Goal: Communication & Community: Answer question/provide support

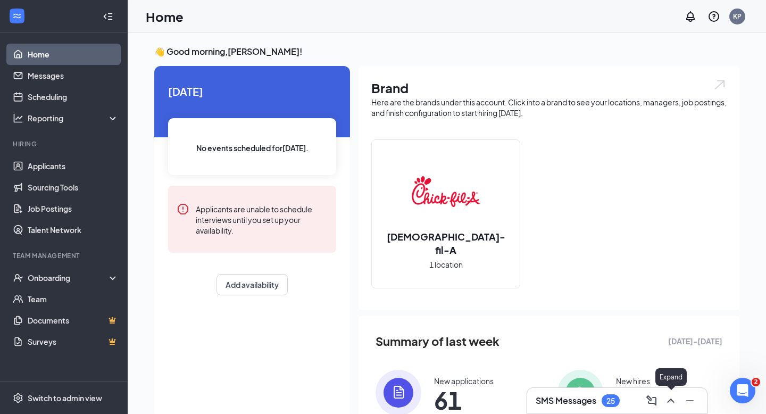
click at [674, 400] on icon "ChevronUp" at bounding box center [670, 400] width 13 height 13
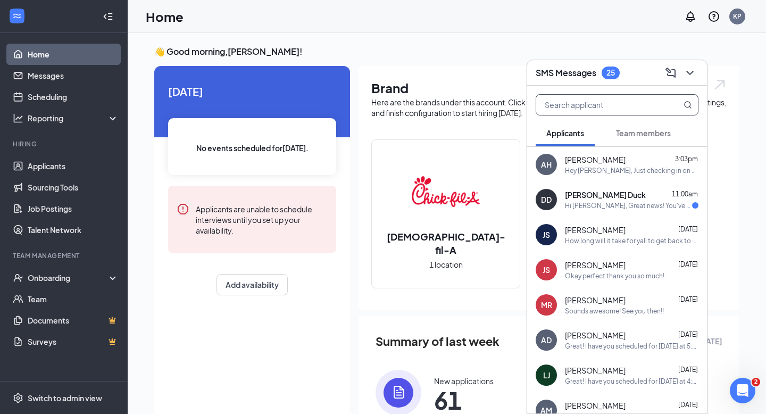
click at [555, 103] on input "text" at bounding box center [599, 105] width 126 height 20
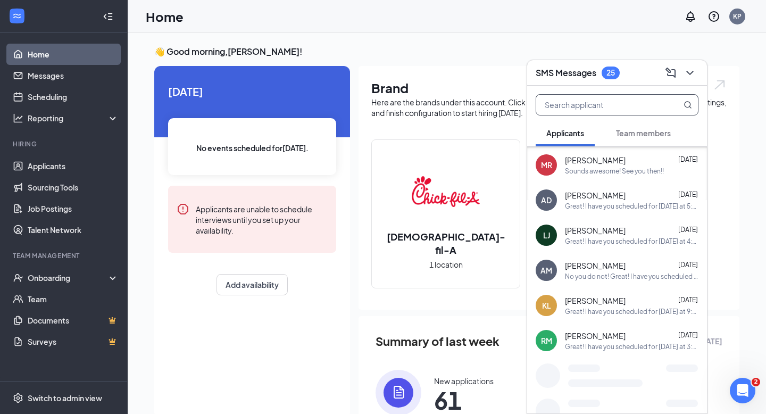
scroll to position [142, 0]
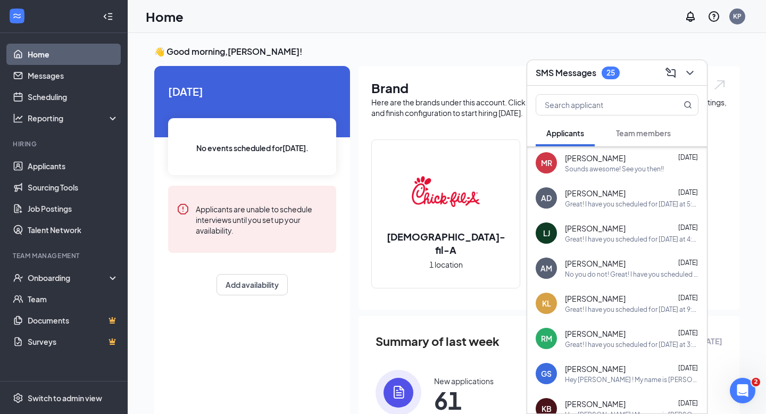
click at [617, 327] on div "RM Rachel McAlpin Sep 15 Great! I have you scheduled for Tomorrow at 3:30 PM an…" at bounding box center [617, 338] width 180 height 35
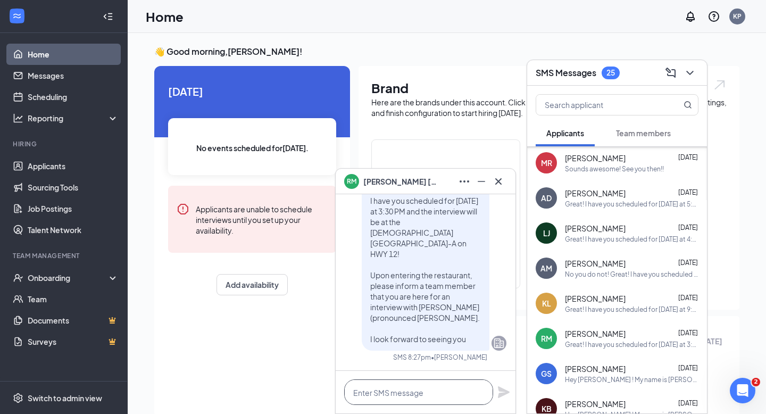
click at [431, 385] on textarea at bounding box center [418, 392] width 149 height 26
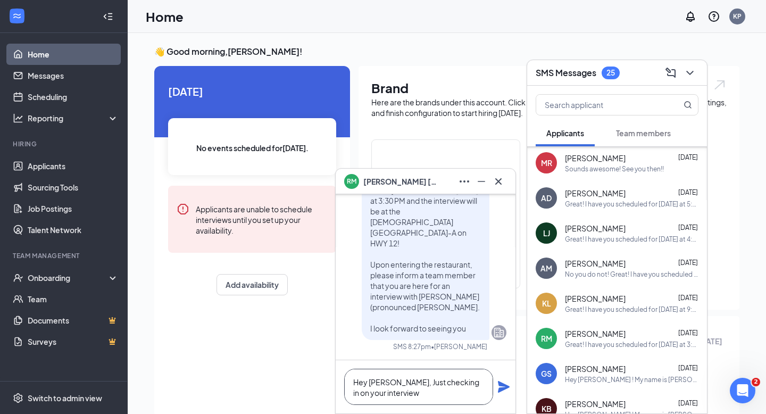
type textarea "Hey [PERSON_NAME], Just checking in on your interview"
click at [498, 386] on icon "Plane" at bounding box center [503, 386] width 13 height 13
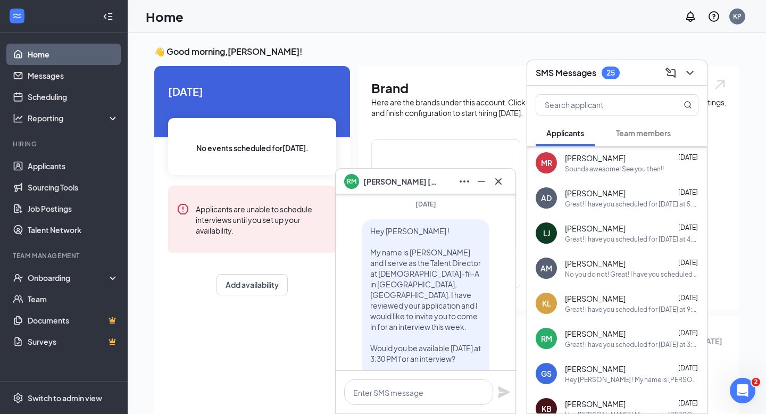
scroll to position [-430, 0]
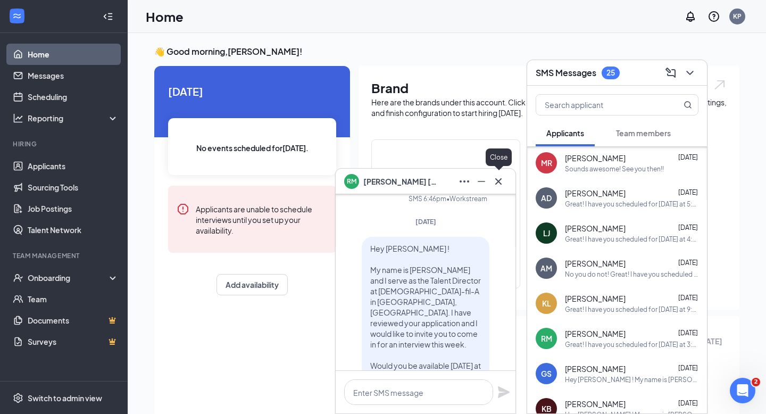
click at [502, 183] on icon "Cross" at bounding box center [498, 181] width 13 height 13
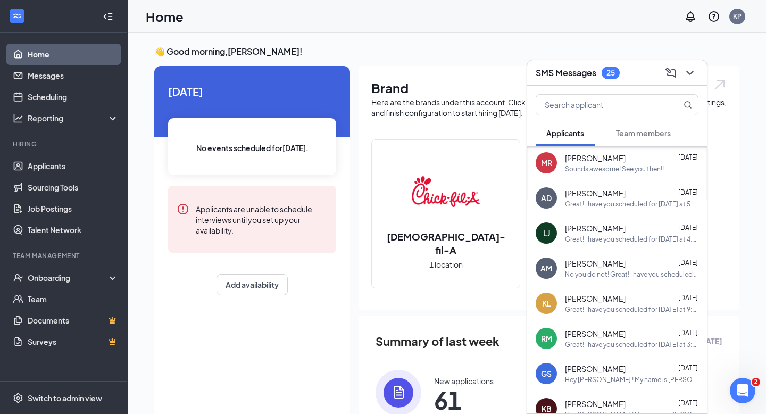
scroll to position [0, 0]
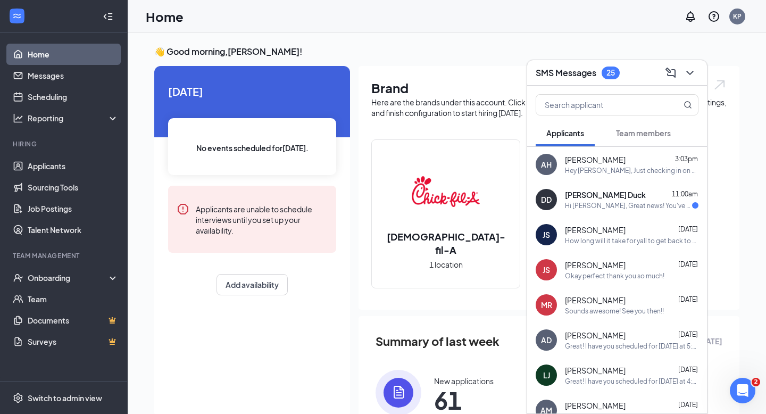
click at [696, 68] on div at bounding box center [688, 72] width 19 height 17
click at [691, 74] on icon "ChevronDown" at bounding box center [689, 72] width 13 height 13
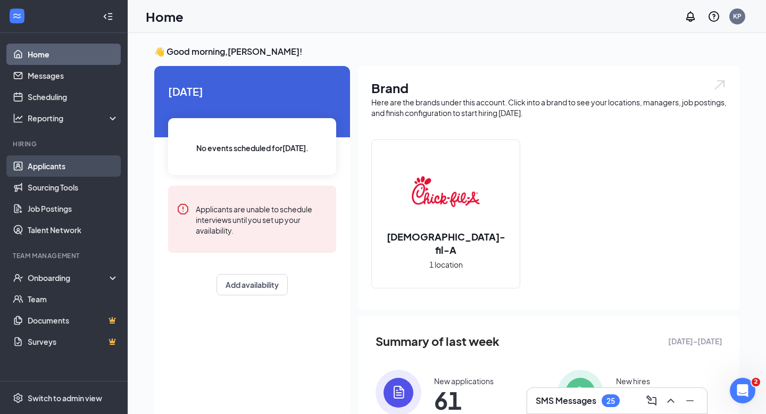
click at [52, 169] on link "Applicants" at bounding box center [73, 165] width 91 height 21
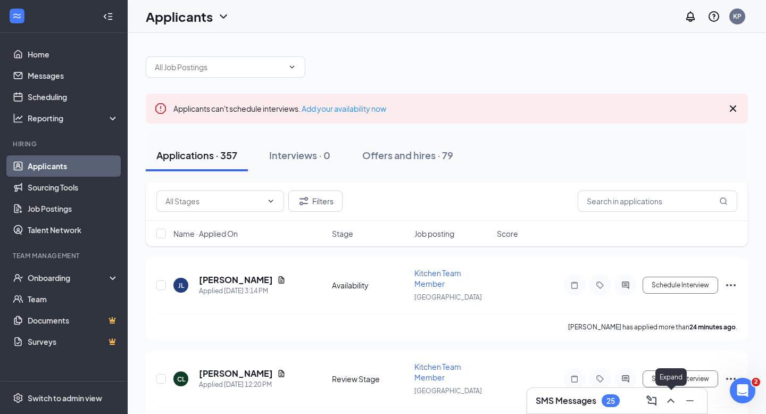
click at [668, 402] on icon "ChevronUp" at bounding box center [670, 400] width 13 height 13
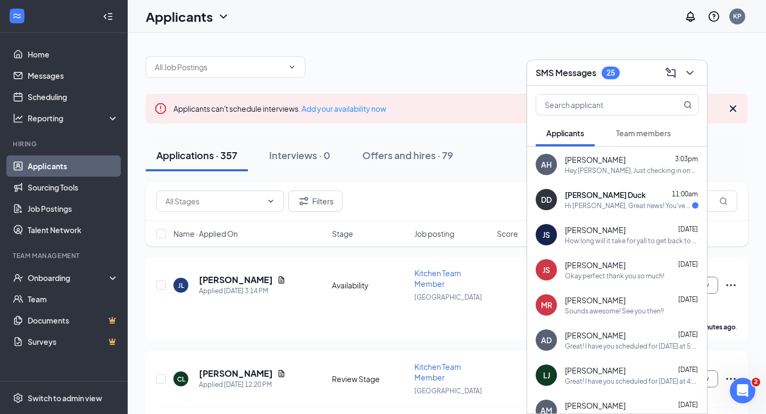
click at [633, 178] on div "AH Aniyah Hudnall 3:03pm Hey Aniyah, Just checking in on your interview" at bounding box center [617, 164] width 180 height 35
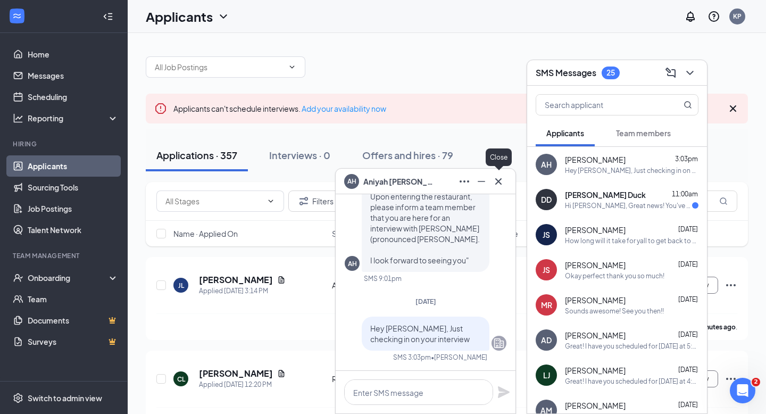
click at [502, 188] on button at bounding box center [498, 181] width 17 height 17
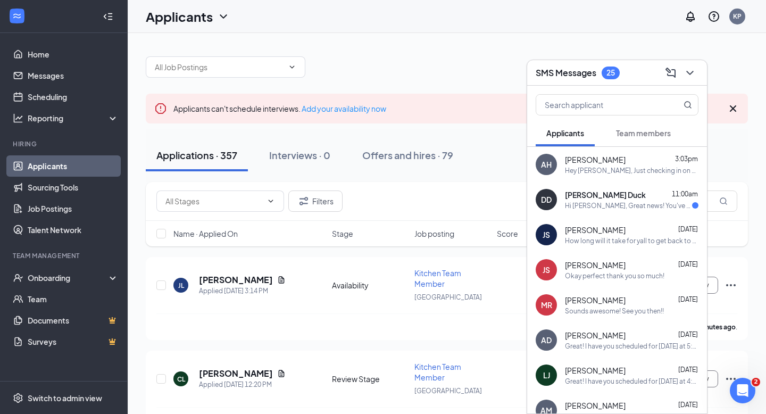
click at [610, 166] on div "Hey [PERSON_NAME], Just checking in on your interview" at bounding box center [631, 170] width 133 height 9
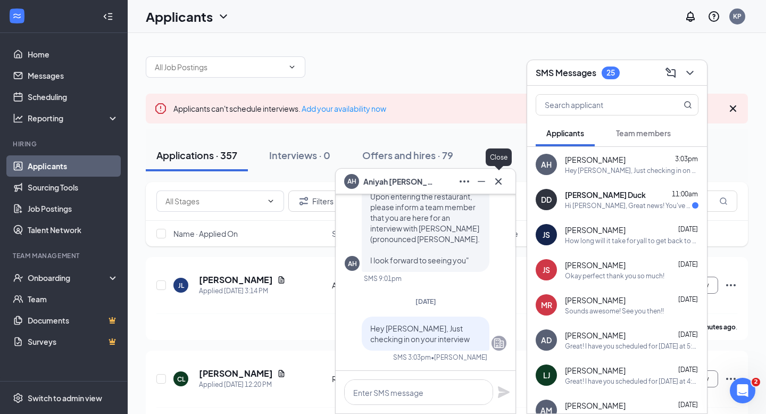
click at [499, 179] on icon "Cross" at bounding box center [498, 181] width 6 height 6
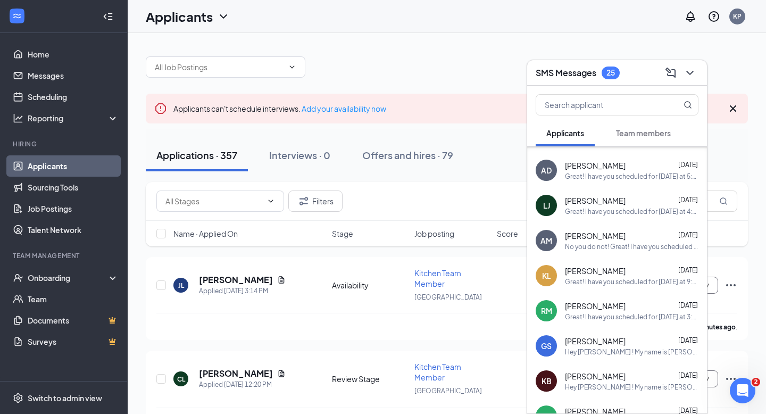
scroll to position [193, 0]
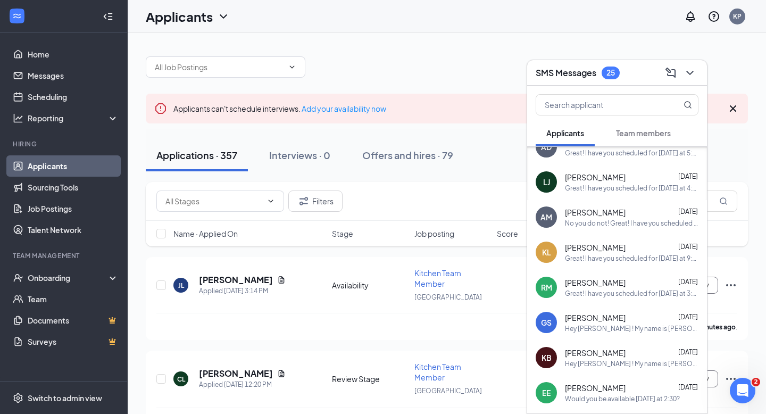
click at [587, 286] on span "[PERSON_NAME]" at bounding box center [595, 282] width 61 height 11
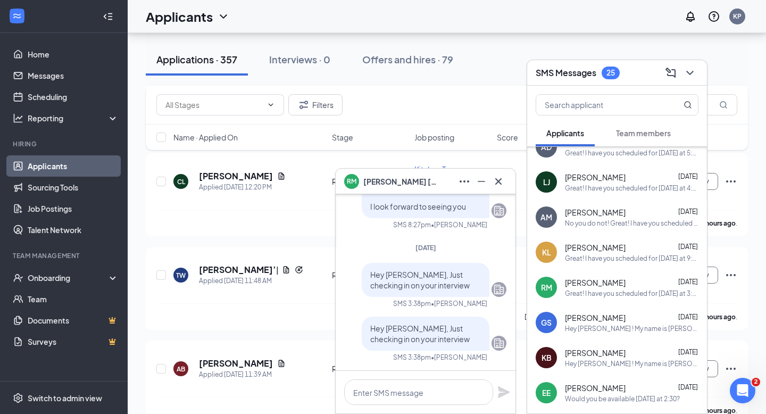
scroll to position [210, 0]
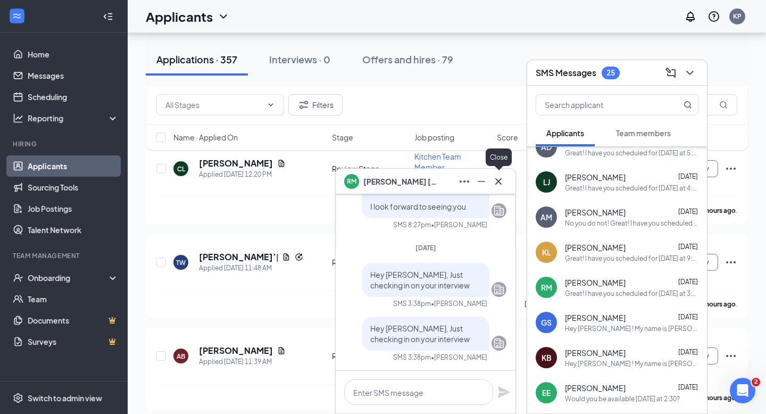
click at [498, 186] on icon "Cross" at bounding box center [498, 181] width 13 height 13
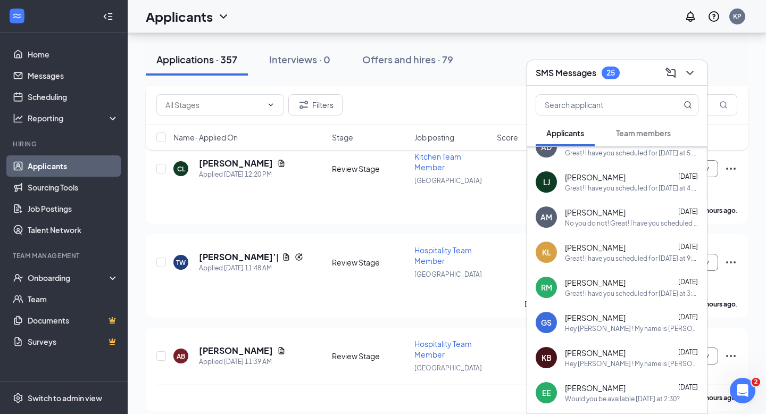
click at [694, 73] on icon "ChevronDown" at bounding box center [689, 72] width 13 height 13
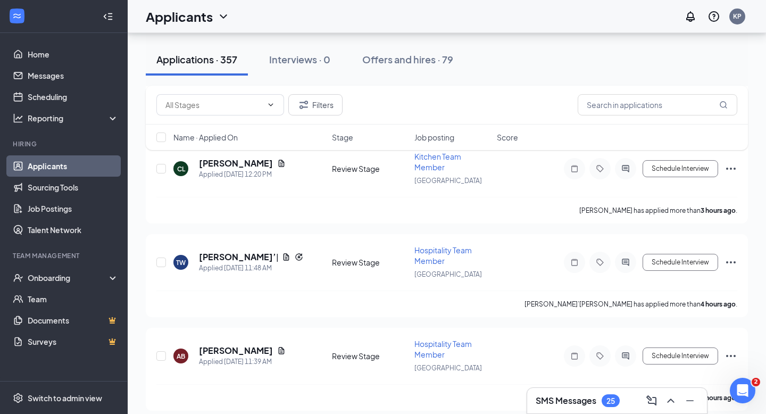
scroll to position [0, 0]
click at [674, 405] on icon "ChevronUp" at bounding box center [670, 400] width 13 height 13
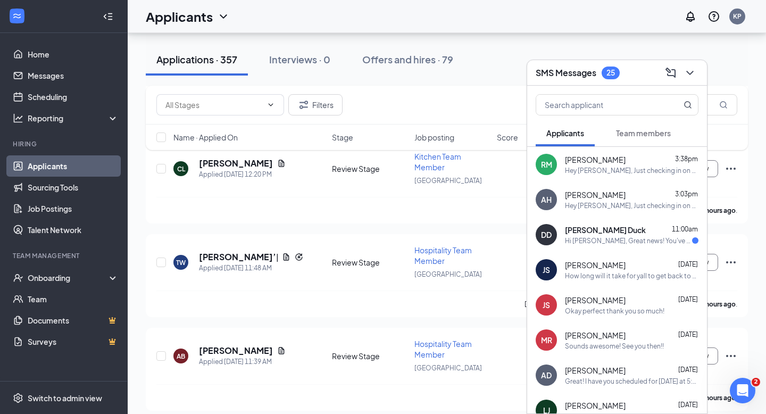
click at [626, 177] on div "RM [PERSON_NAME] 3:38pm Hey [PERSON_NAME], Just checking in on your interview" at bounding box center [617, 164] width 180 height 35
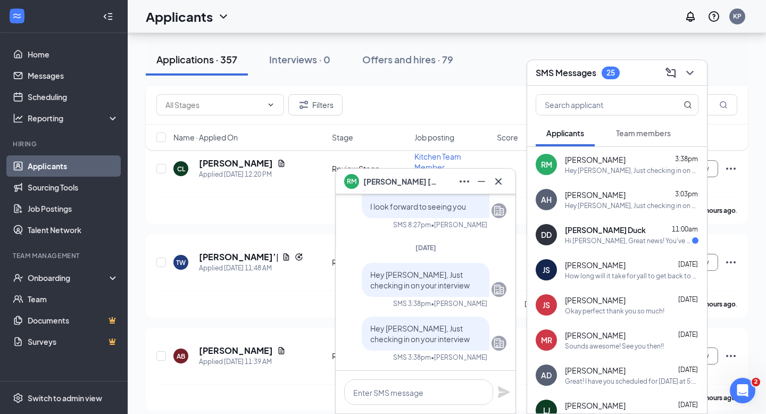
click at [501, 180] on icon "Cross" at bounding box center [498, 181] width 13 height 13
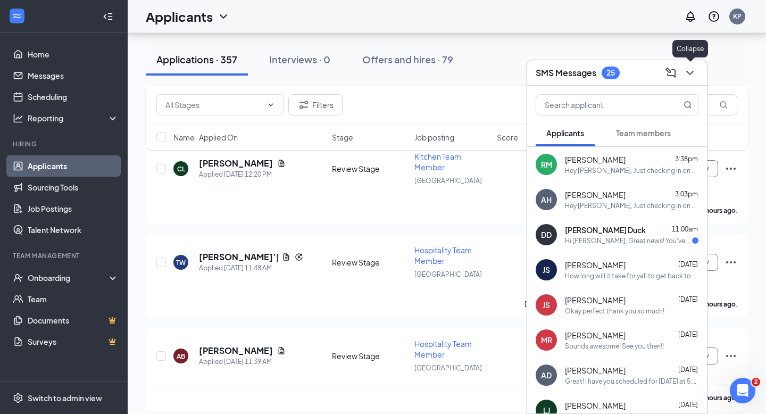
click at [692, 70] on icon "ChevronDown" at bounding box center [689, 72] width 13 height 13
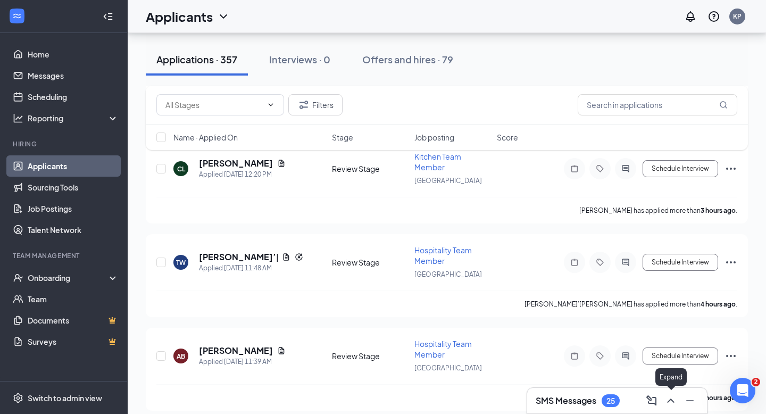
click at [674, 396] on icon "ChevronUp" at bounding box center [670, 400] width 13 height 13
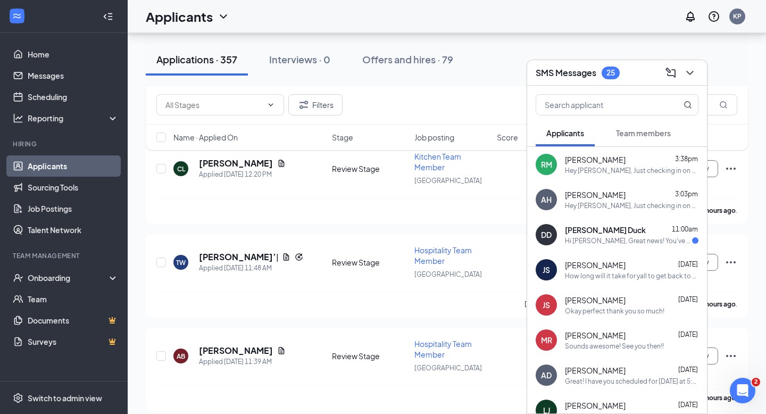
click at [672, 155] on div "Rachel McAlpin 3:38pm" at bounding box center [631, 159] width 133 height 11
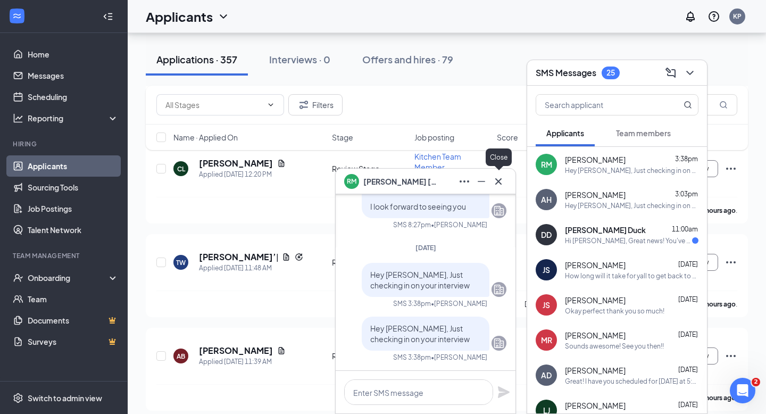
click at [495, 188] on button at bounding box center [498, 181] width 17 height 17
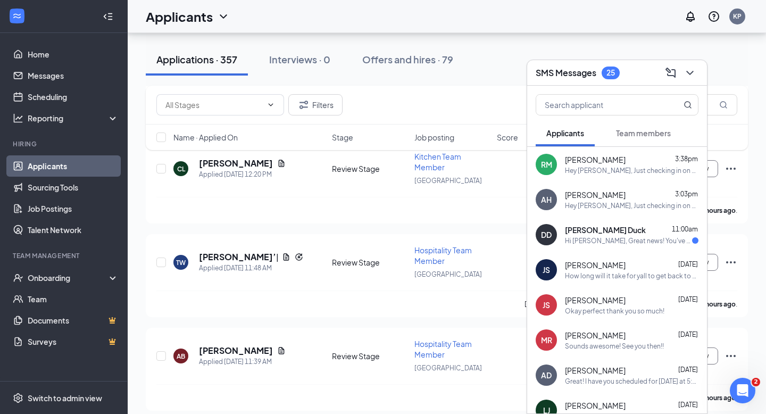
click at [625, 207] on div "Hey [PERSON_NAME], Just checking in on your interview" at bounding box center [631, 205] width 133 height 9
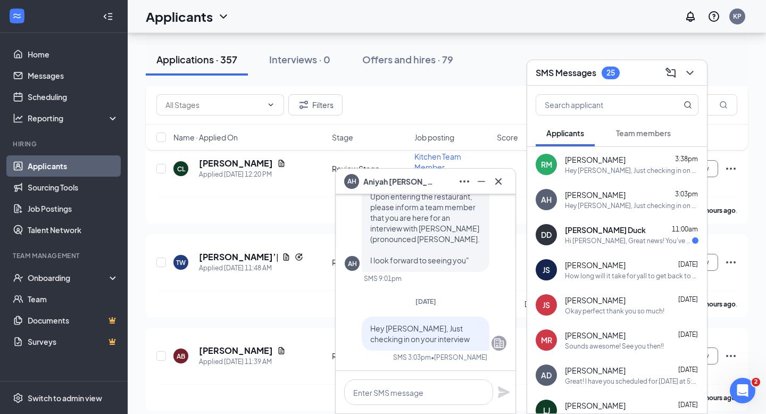
click at [616, 162] on span "[PERSON_NAME]" at bounding box center [595, 159] width 61 height 11
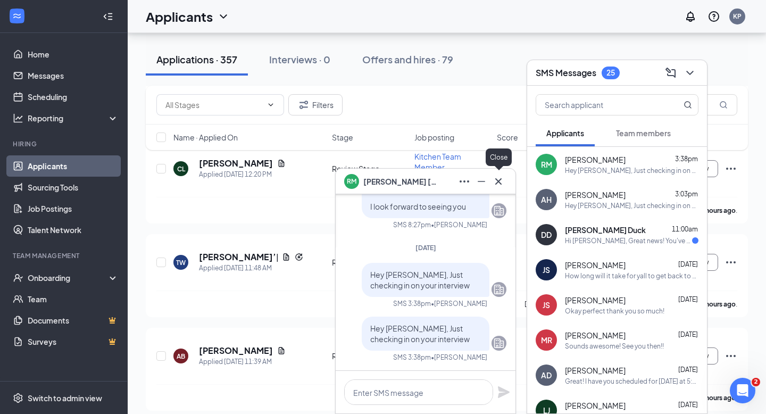
click at [496, 186] on icon "Cross" at bounding box center [498, 181] width 13 height 13
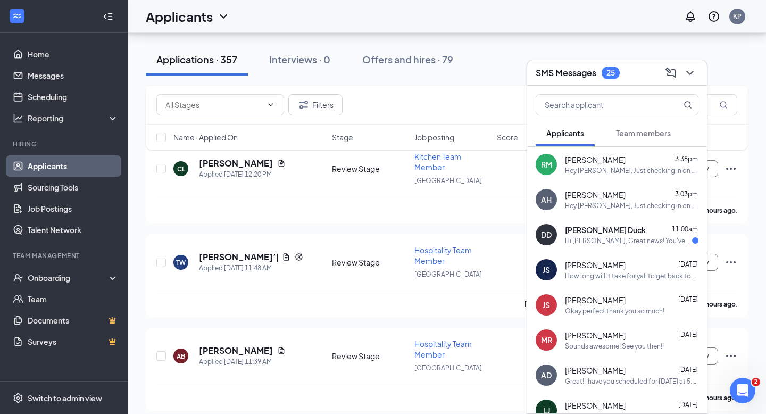
click at [692, 69] on icon "ChevronDown" at bounding box center [689, 72] width 13 height 13
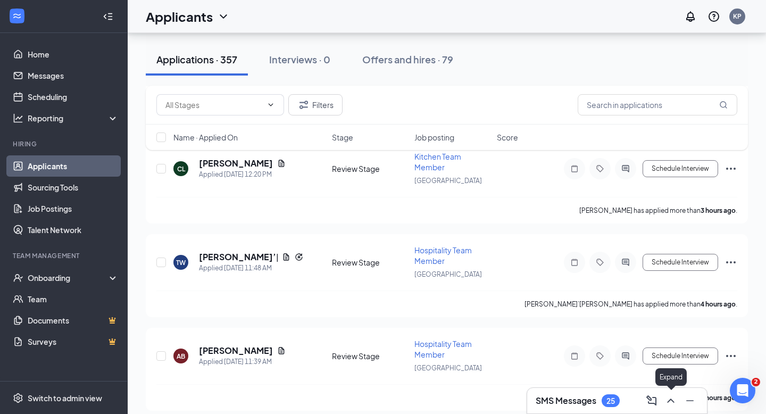
click at [670, 404] on icon "ChevronUp" at bounding box center [670, 400] width 13 height 13
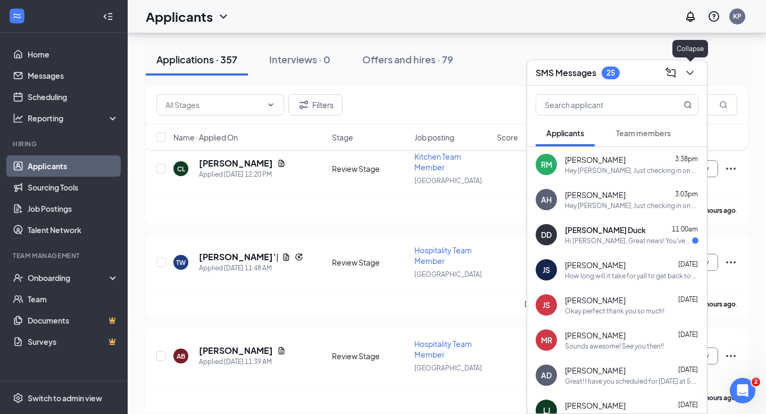
click at [692, 76] on icon "ChevronDown" at bounding box center [689, 72] width 13 height 13
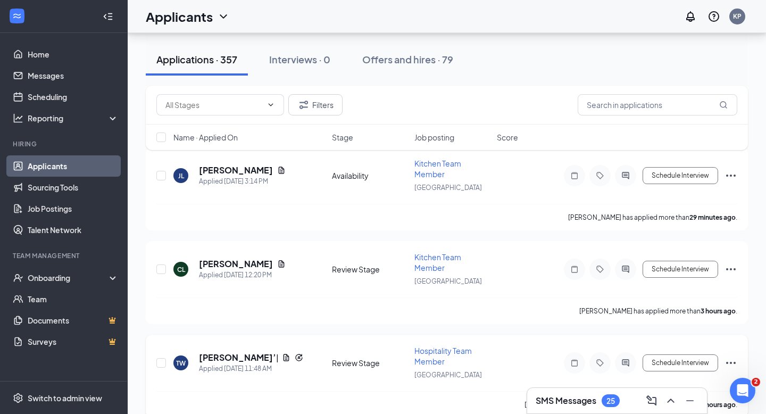
scroll to position [268, 0]
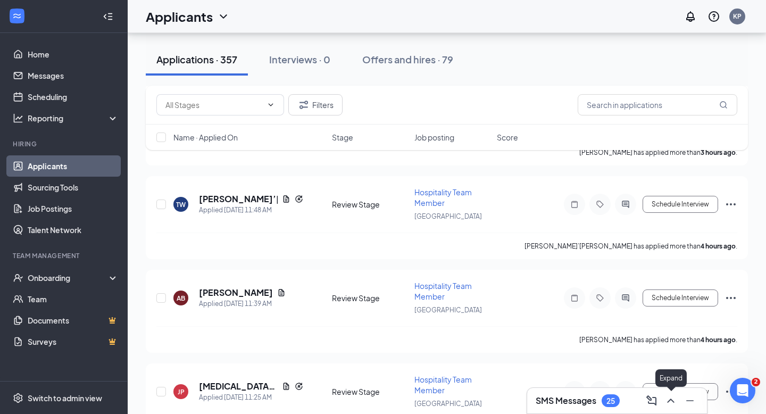
click at [672, 403] on icon "ChevronUp" at bounding box center [670, 400] width 13 height 13
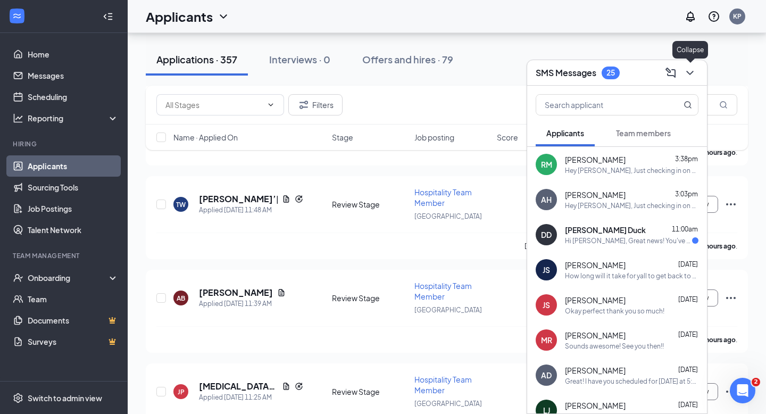
click at [689, 74] on icon "ChevronDown" at bounding box center [689, 72] width 13 height 13
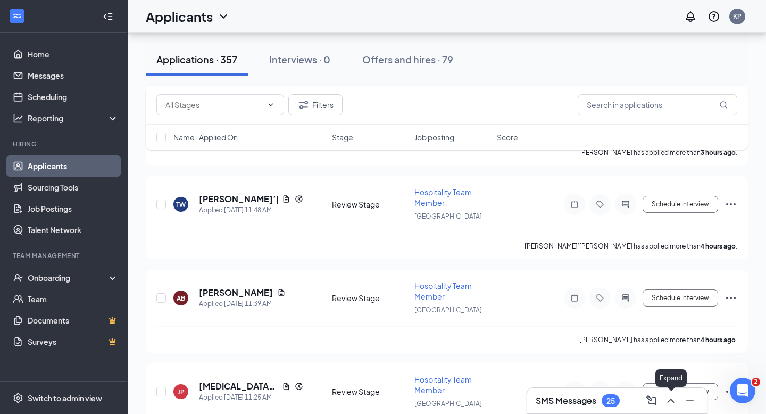
click at [673, 400] on icon "ChevronUp" at bounding box center [670, 400] width 7 height 4
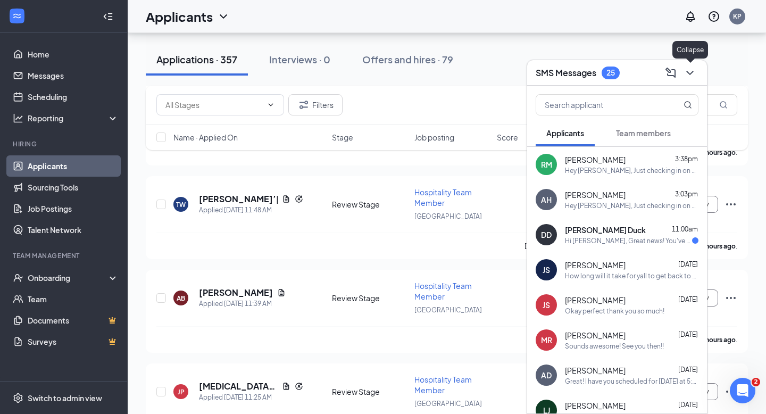
click at [693, 79] on button at bounding box center [689, 72] width 17 height 17
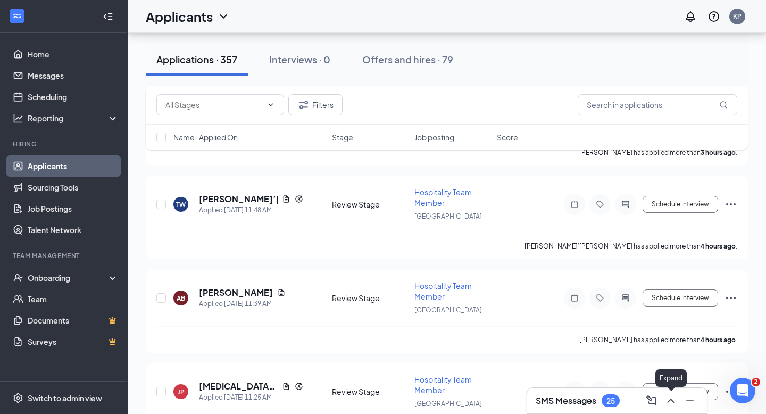
click at [676, 395] on icon "ChevronUp" at bounding box center [670, 400] width 13 height 13
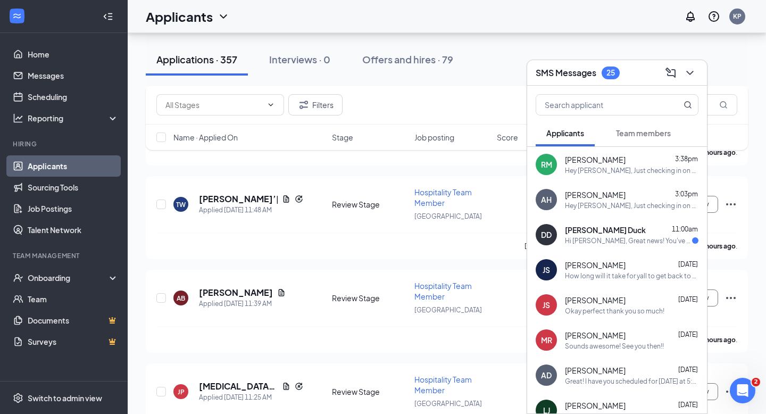
click at [605, 195] on span "[PERSON_NAME]" at bounding box center [595, 194] width 61 height 11
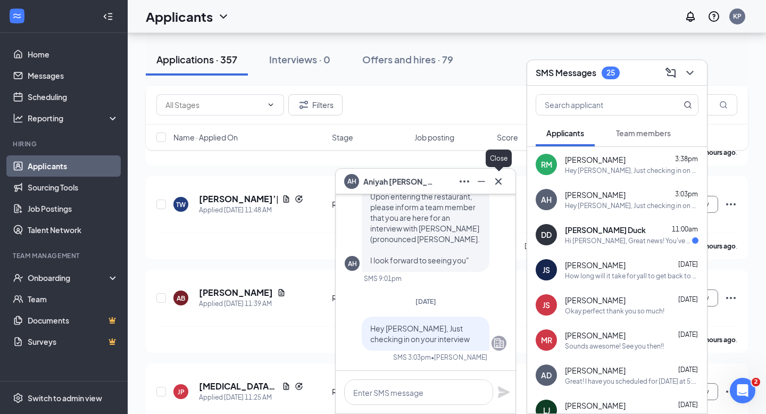
click at [503, 181] on icon "Cross" at bounding box center [498, 181] width 13 height 13
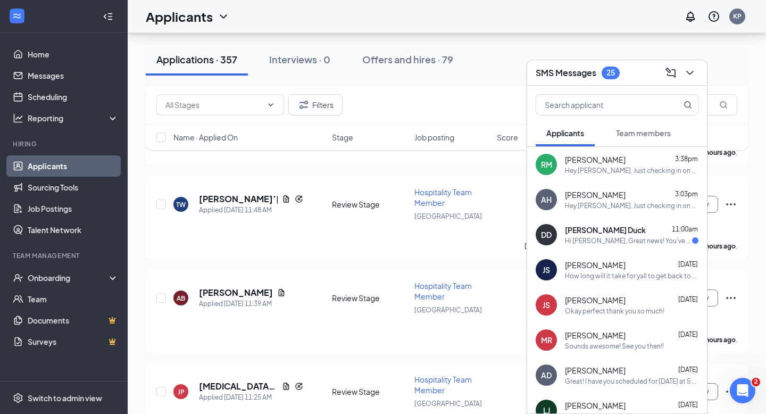
click at [676, 164] on div "3:38pm" at bounding box center [686, 159] width 23 height 11
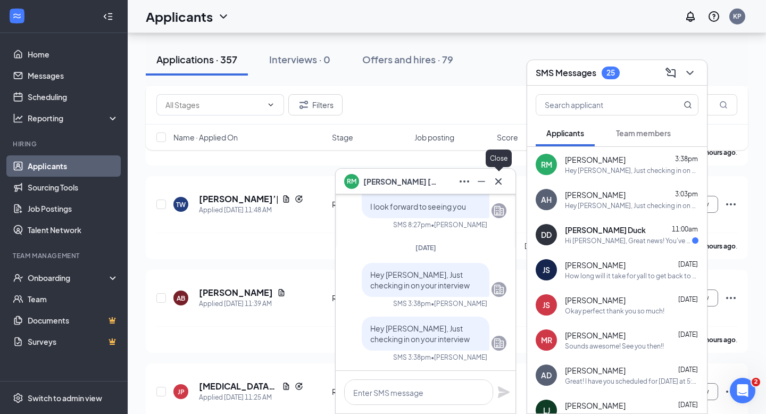
click at [501, 178] on icon "Cross" at bounding box center [498, 181] width 6 height 6
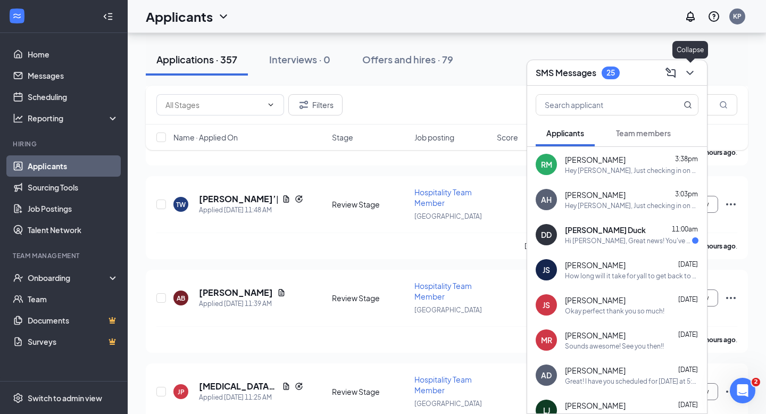
click at [689, 72] on icon "ChevronDown" at bounding box center [689, 72] width 13 height 13
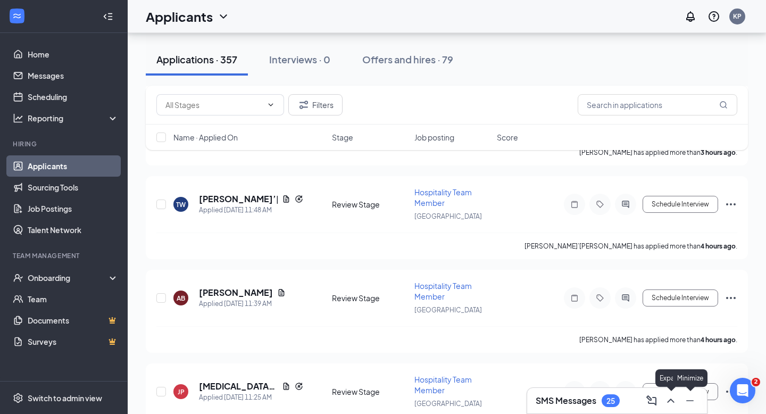
click at [670, 401] on icon "ChevronUp" at bounding box center [670, 400] width 13 height 13
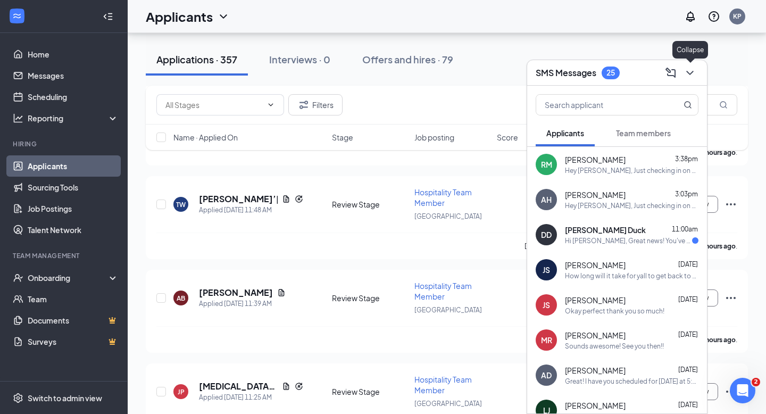
click at [690, 69] on icon "ChevronDown" at bounding box center [689, 72] width 13 height 13
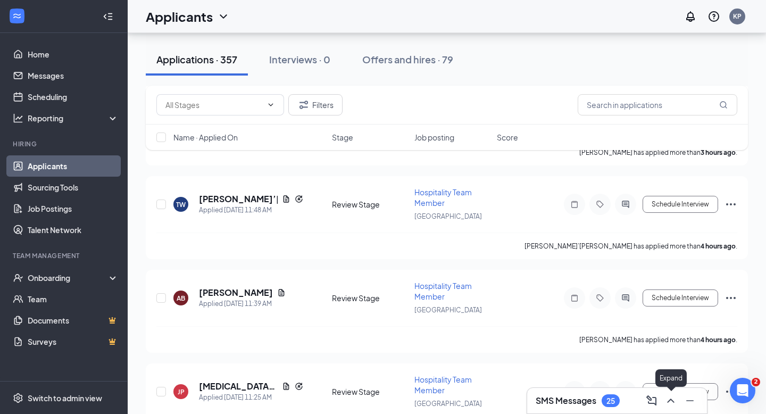
click at [670, 393] on button at bounding box center [670, 400] width 17 height 17
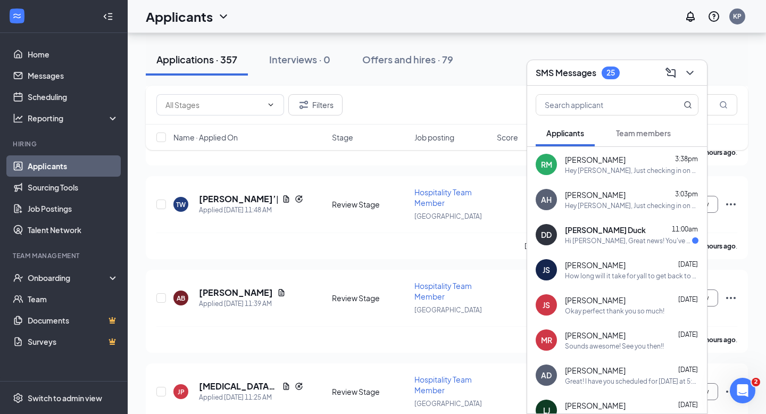
click at [694, 81] on div "SMS Messages 25" at bounding box center [617, 73] width 180 height 26
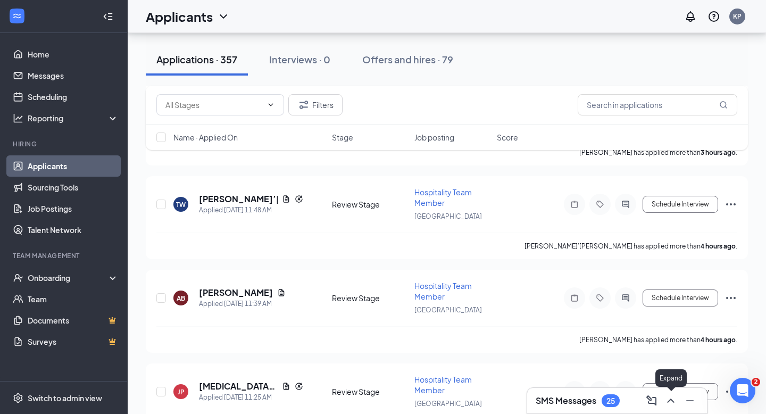
click at [671, 405] on icon "ChevronUp" at bounding box center [670, 400] width 13 height 13
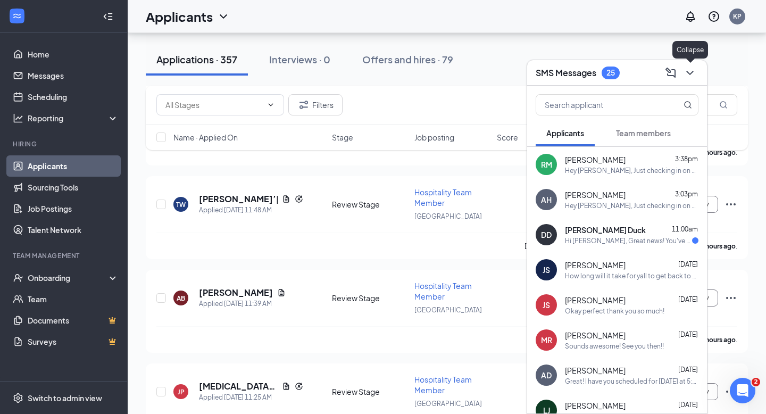
click at [691, 75] on icon "ChevronDown" at bounding box center [689, 72] width 13 height 13
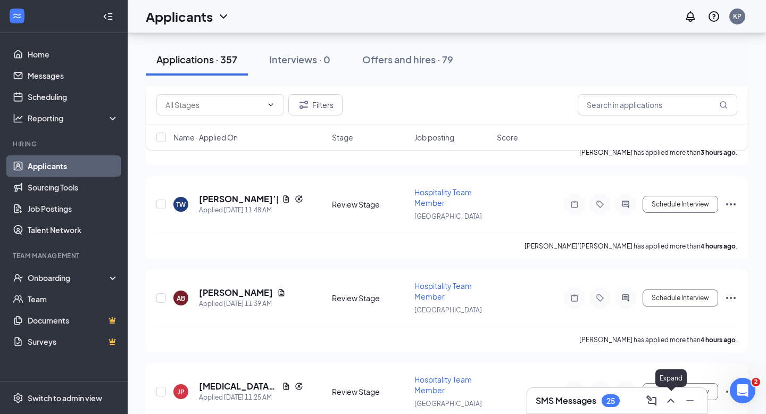
click at [671, 395] on icon "ChevronUp" at bounding box center [670, 400] width 13 height 13
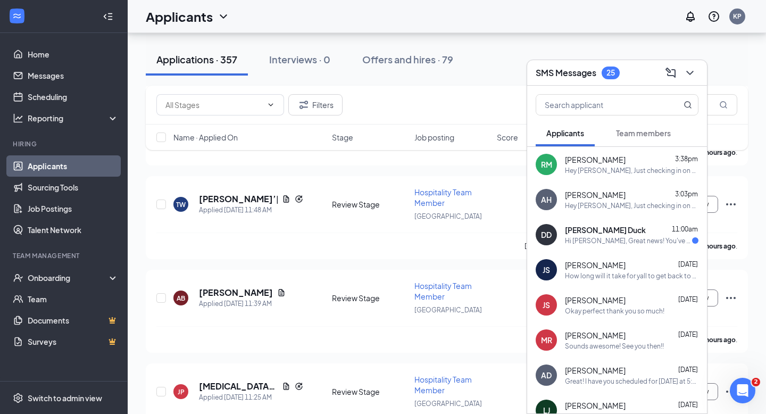
click at [697, 81] on div "SMS Messages 25" at bounding box center [617, 73] width 180 height 26
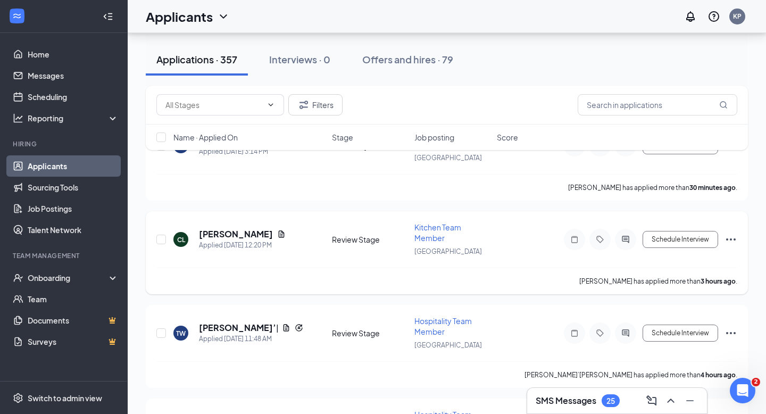
scroll to position [0, 0]
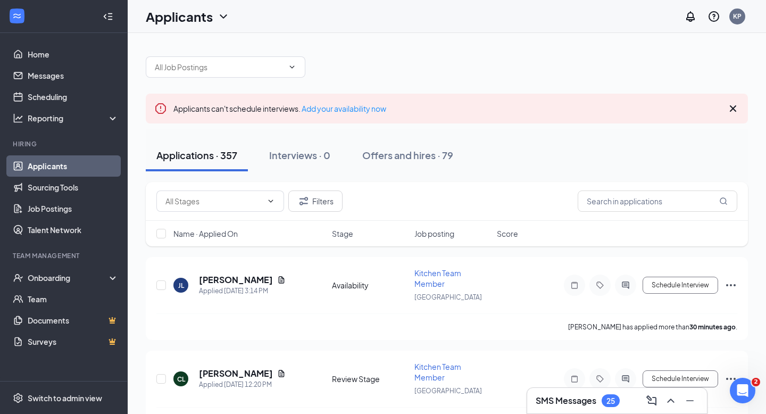
click at [676, 401] on icon "ChevronUp" at bounding box center [670, 400] width 13 height 13
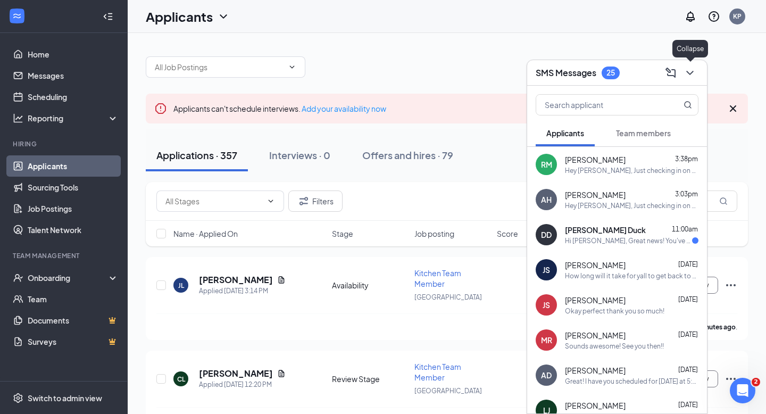
click at [696, 66] on div at bounding box center [688, 72] width 19 height 17
click at [591, 170] on div "Hey [PERSON_NAME], Just checking in on your interview" at bounding box center [631, 170] width 133 height 9
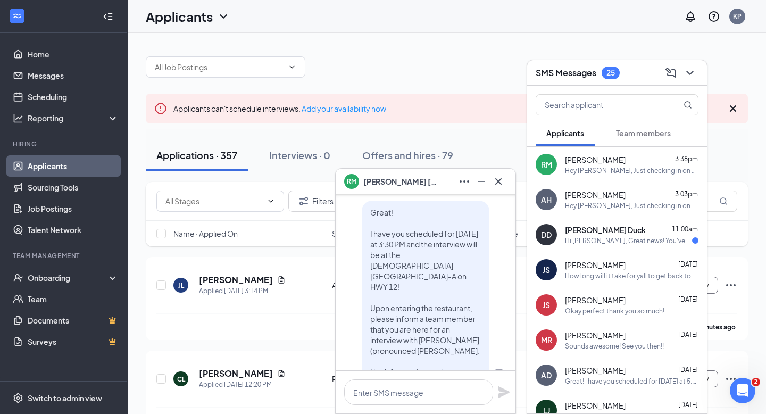
scroll to position [-173, 0]
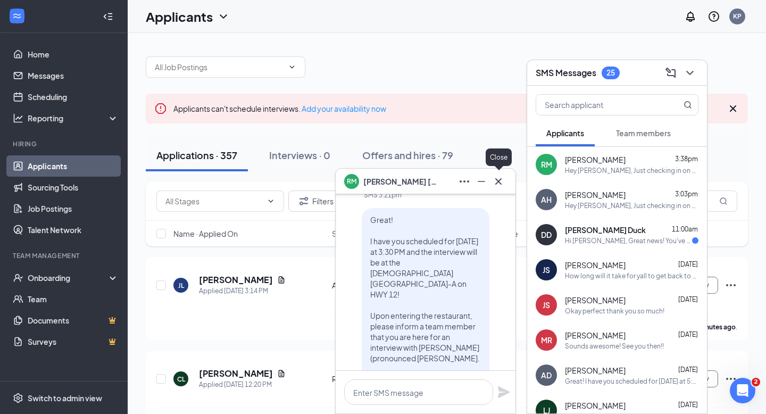
click at [503, 178] on icon "Cross" at bounding box center [498, 181] width 13 height 13
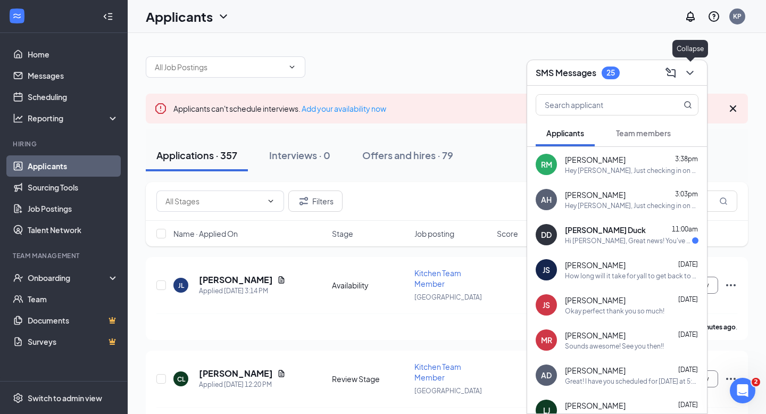
click at [696, 71] on button at bounding box center [689, 72] width 17 height 17
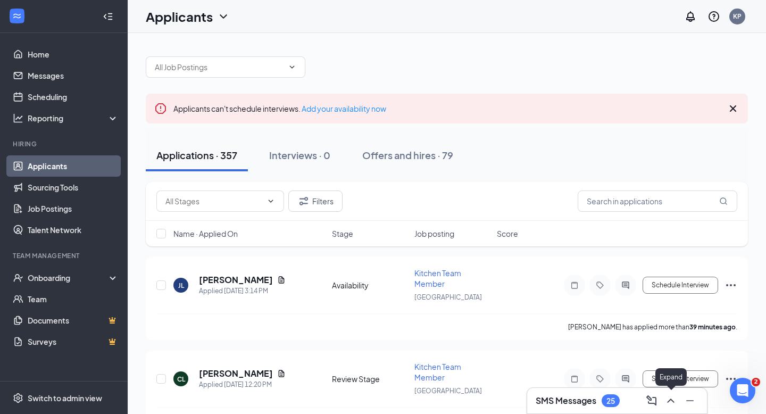
click at [667, 397] on icon "ChevronUp" at bounding box center [670, 400] width 13 height 13
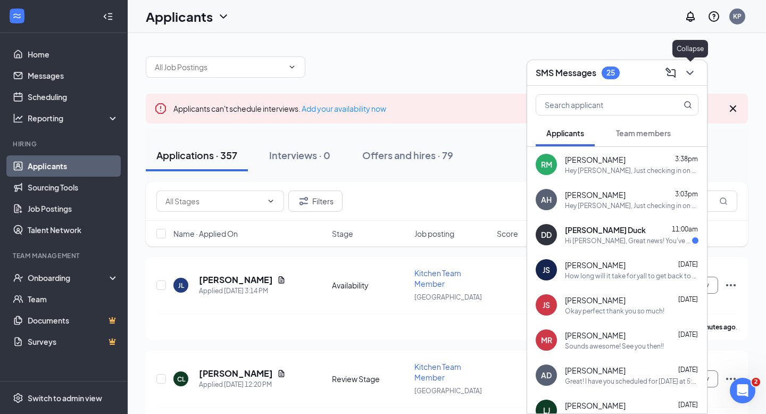
click at [686, 72] on icon "ChevronDown" at bounding box center [689, 73] width 7 height 4
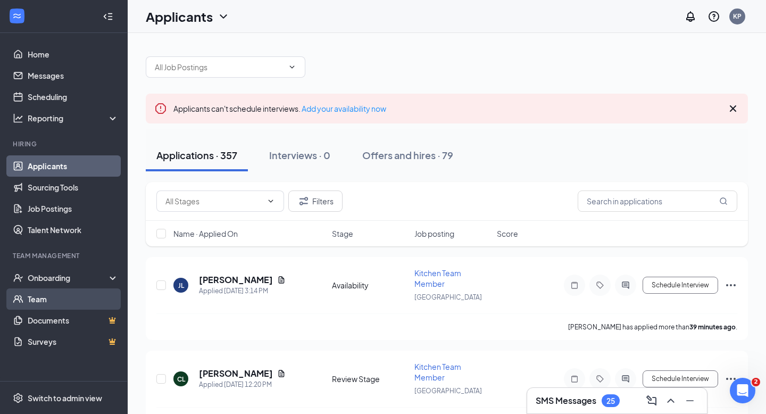
click at [88, 290] on link "Team" at bounding box center [73, 298] width 91 height 21
click at [670, 396] on icon "ChevronUp" at bounding box center [670, 400] width 13 height 13
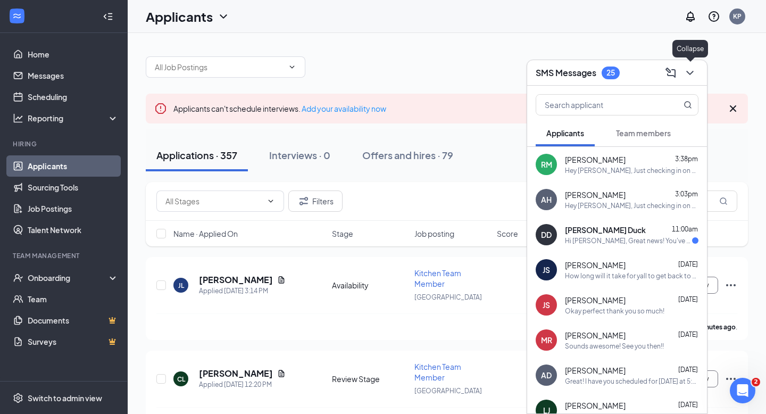
click at [691, 70] on icon "ChevronDown" at bounding box center [689, 72] width 13 height 13
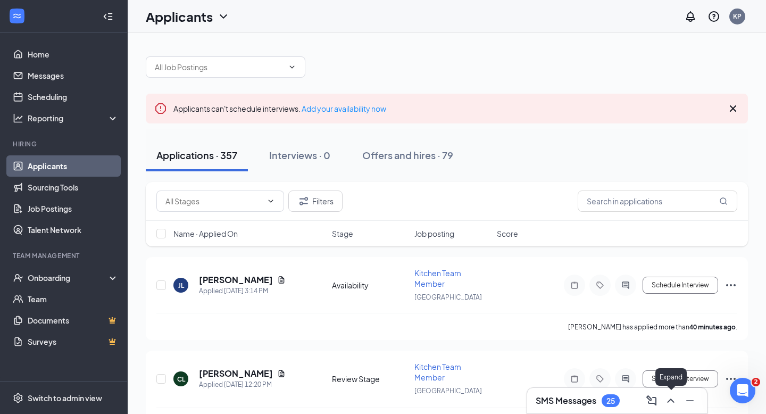
click at [673, 399] on icon "ChevronUp" at bounding box center [670, 400] width 13 height 13
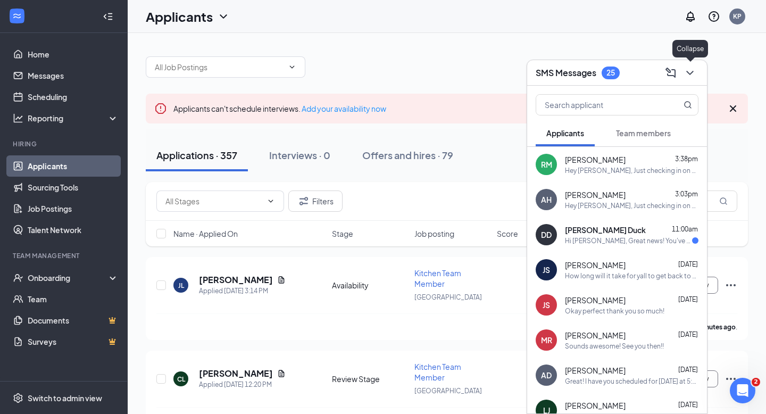
click at [695, 72] on icon "ChevronDown" at bounding box center [689, 72] width 13 height 13
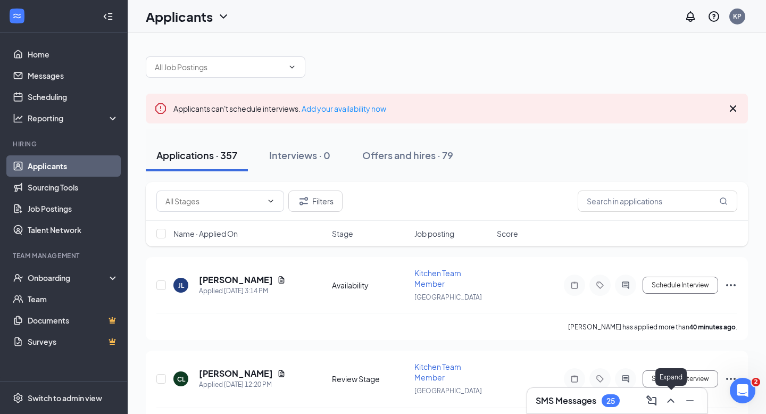
click at [675, 393] on button at bounding box center [670, 400] width 17 height 17
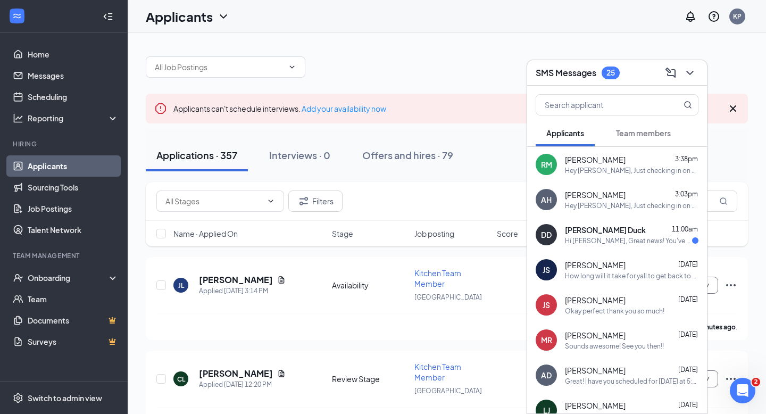
click at [611, 178] on div "RM [PERSON_NAME] 3:38pm Hey [PERSON_NAME], Just checking in on your interview" at bounding box center [617, 164] width 180 height 35
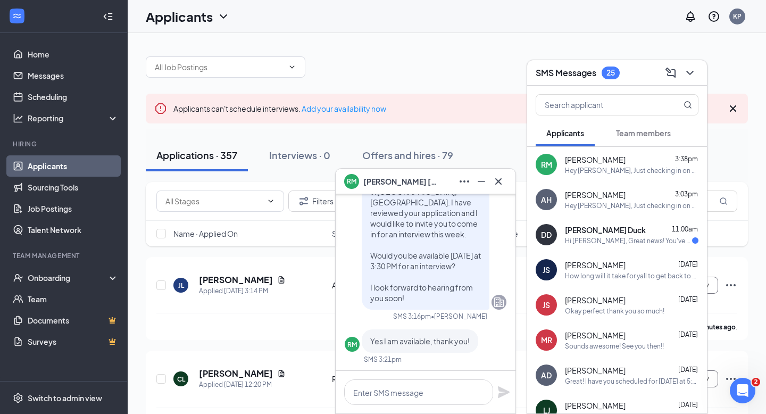
scroll to position [-338, 0]
click at [495, 182] on icon "Cross" at bounding box center [498, 181] width 13 height 13
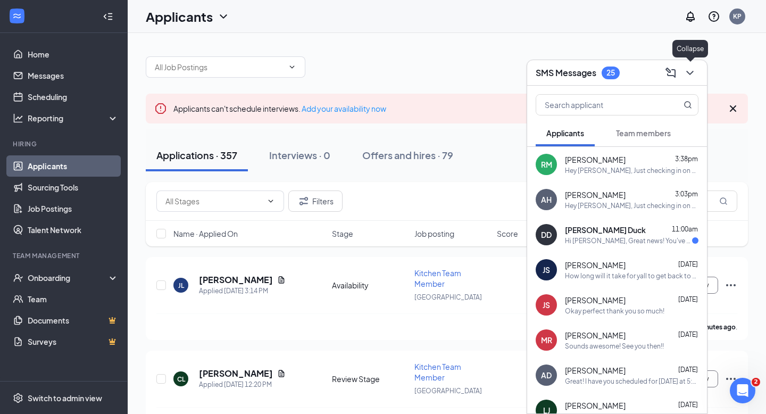
click at [688, 74] on icon "ChevronDown" at bounding box center [689, 72] width 13 height 13
